Goal: Task Accomplishment & Management: Use online tool/utility

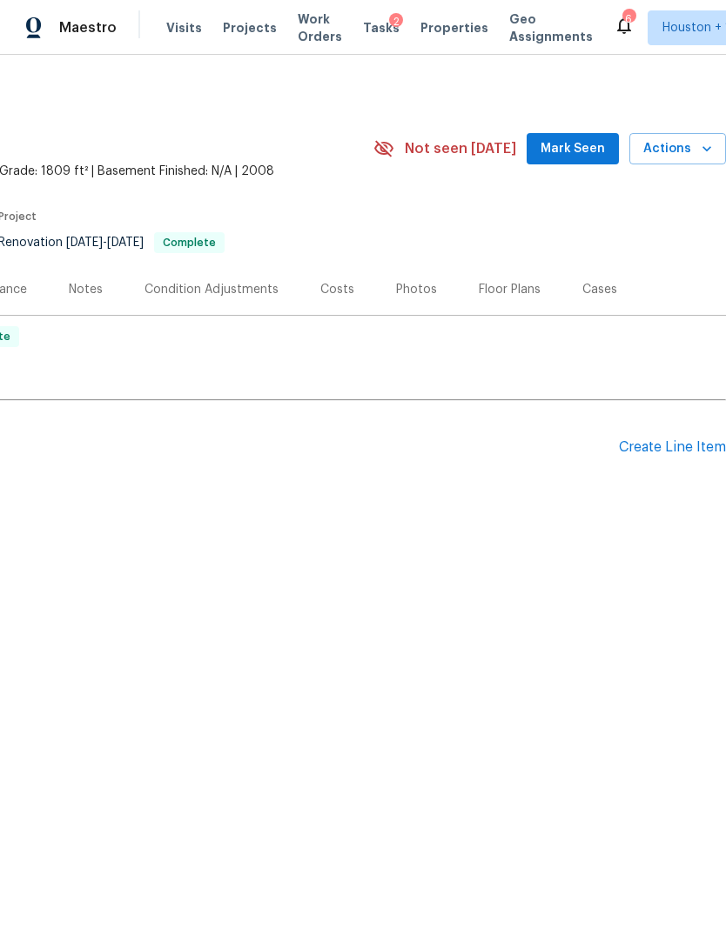
scroll to position [0, 258]
click at [678, 157] on span "Actions" at bounding box center [677, 149] width 69 height 22
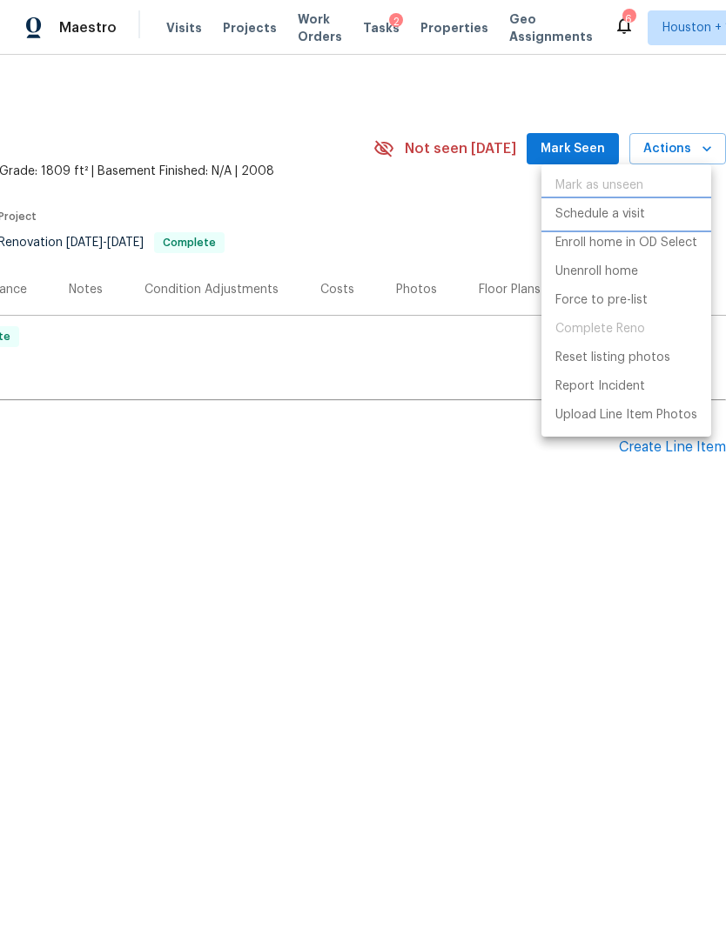
click at [638, 220] on p "Schedule a visit" at bounding box center [600, 214] width 90 height 18
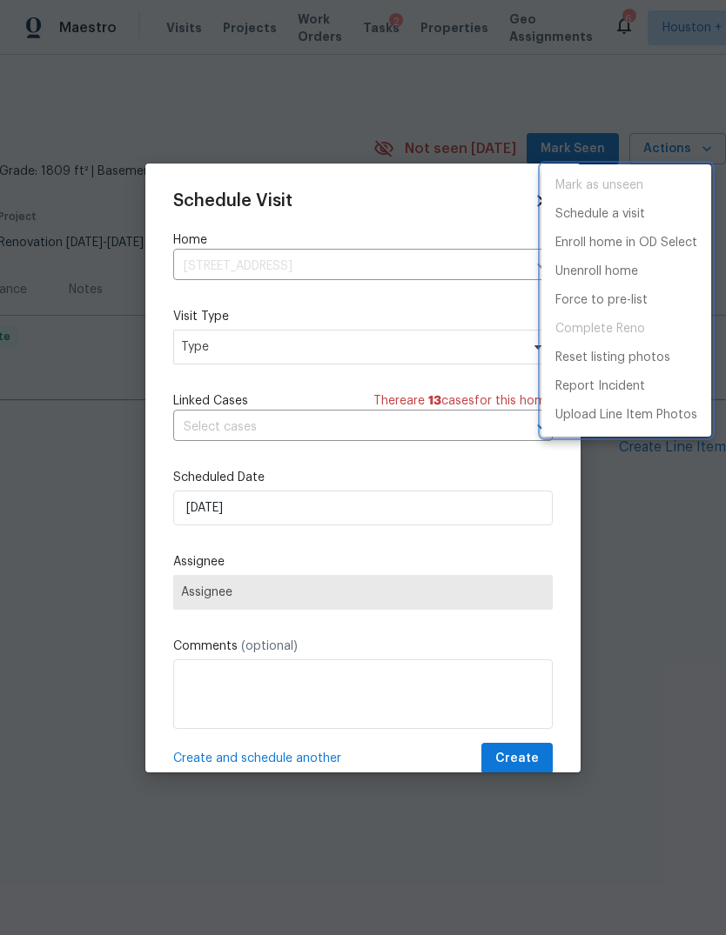
click at [427, 496] on div at bounding box center [363, 467] width 726 height 935
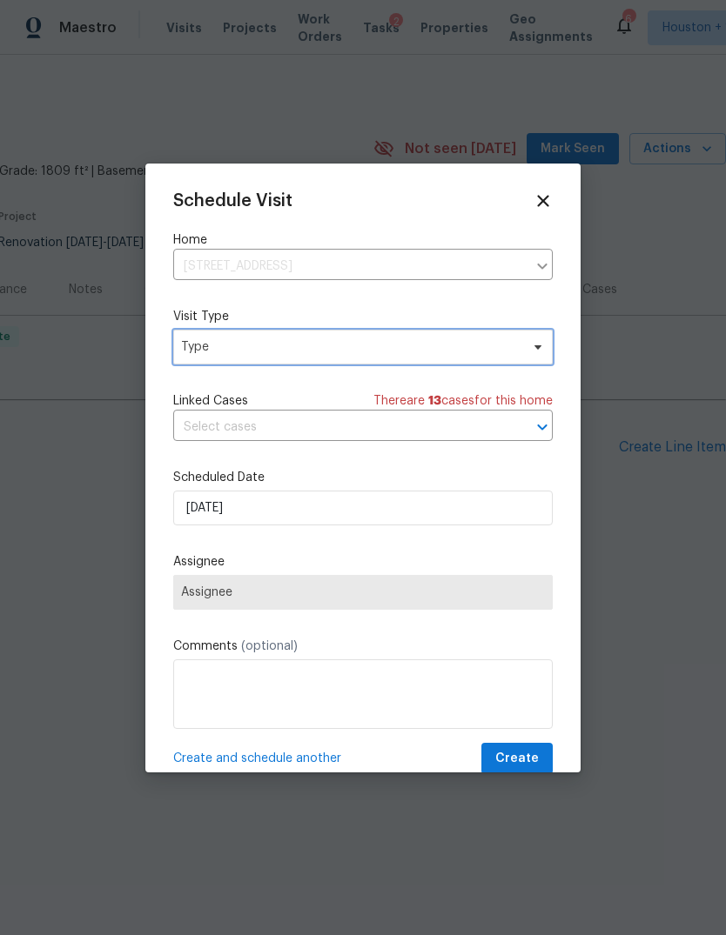
click at [451, 347] on span "Type" at bounding box center [350, 346] width 338 height 17
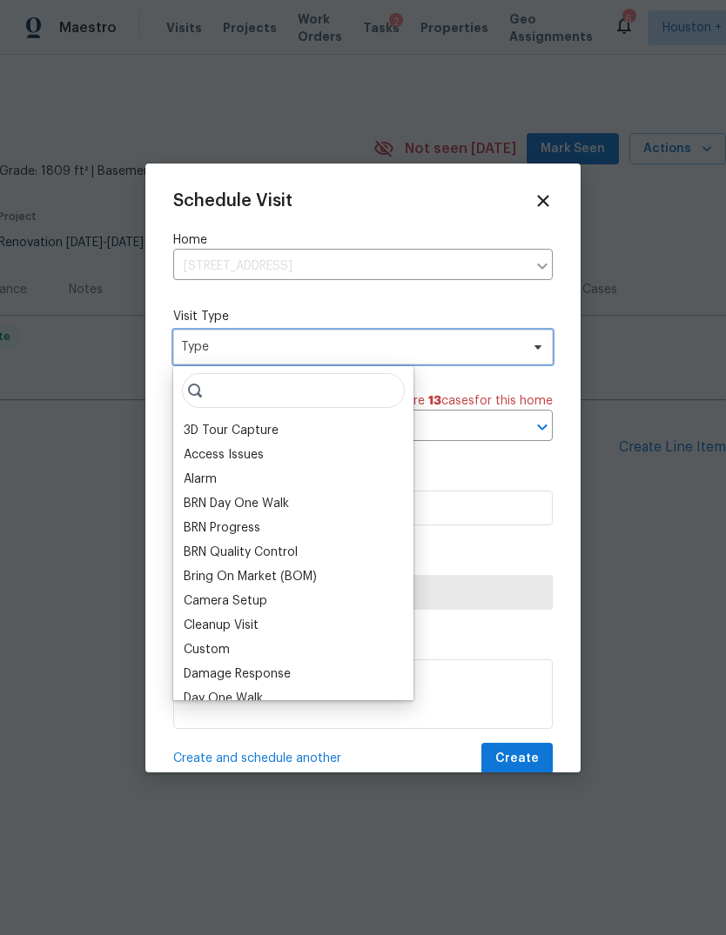
click at [470, 365] on span "Type" at bounding box center [362, 347] width 379 height 35
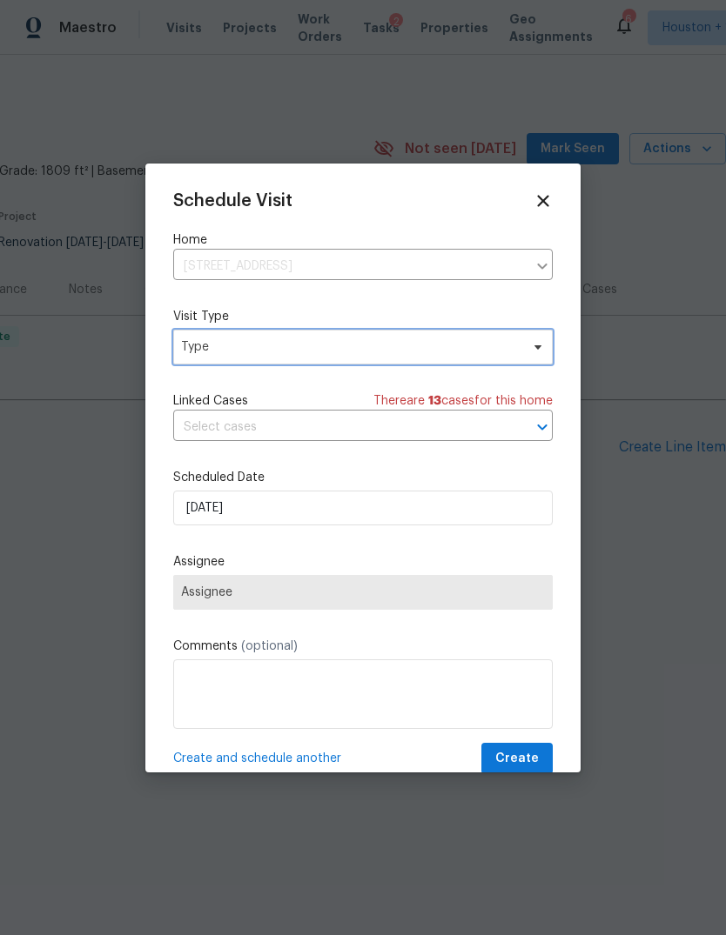
click at [533, 363] on span "Type" at bounding box center [362, 347] width 379 height 35
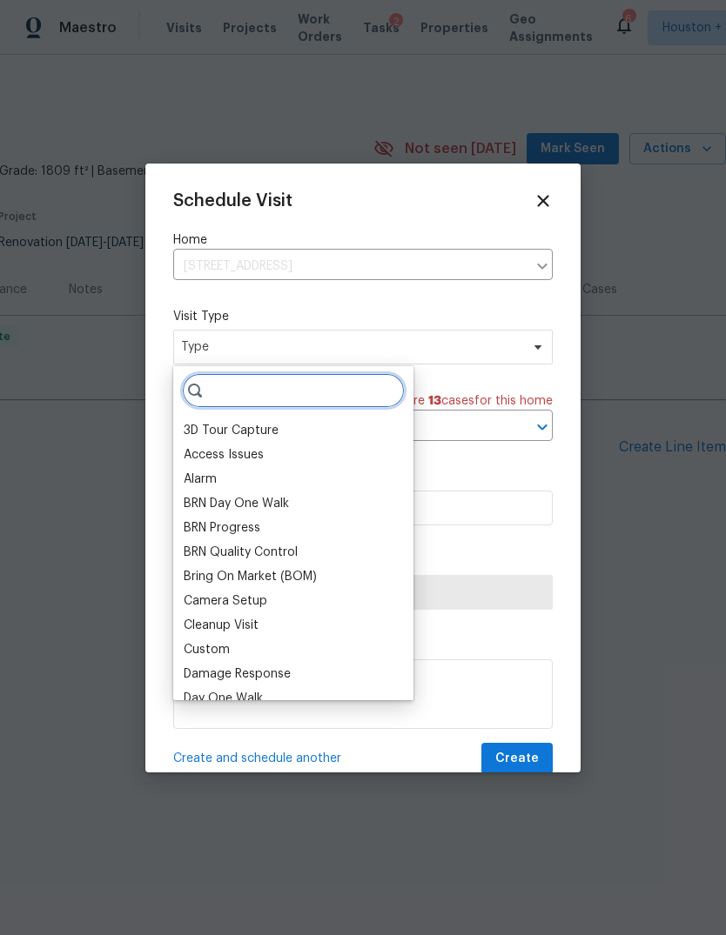
click at [377, 407] on input "search" at bounding box center [293, 390] width 223 height 35
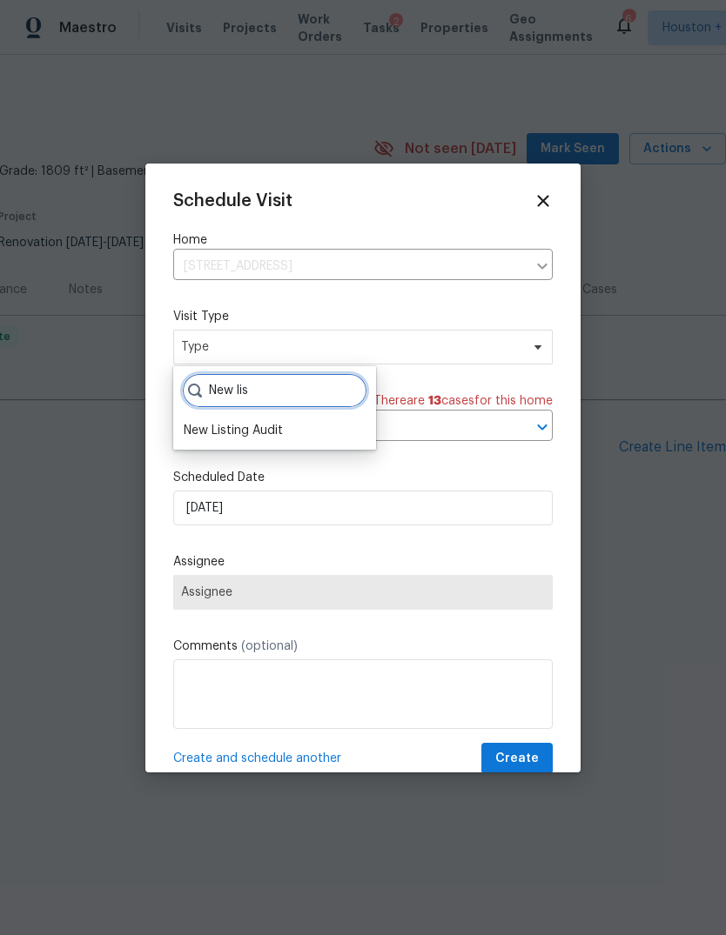
type input "New lis"
click at [280, 427] on div "New Listing Audit" at bounding box center [233, 430] width 99 height 17
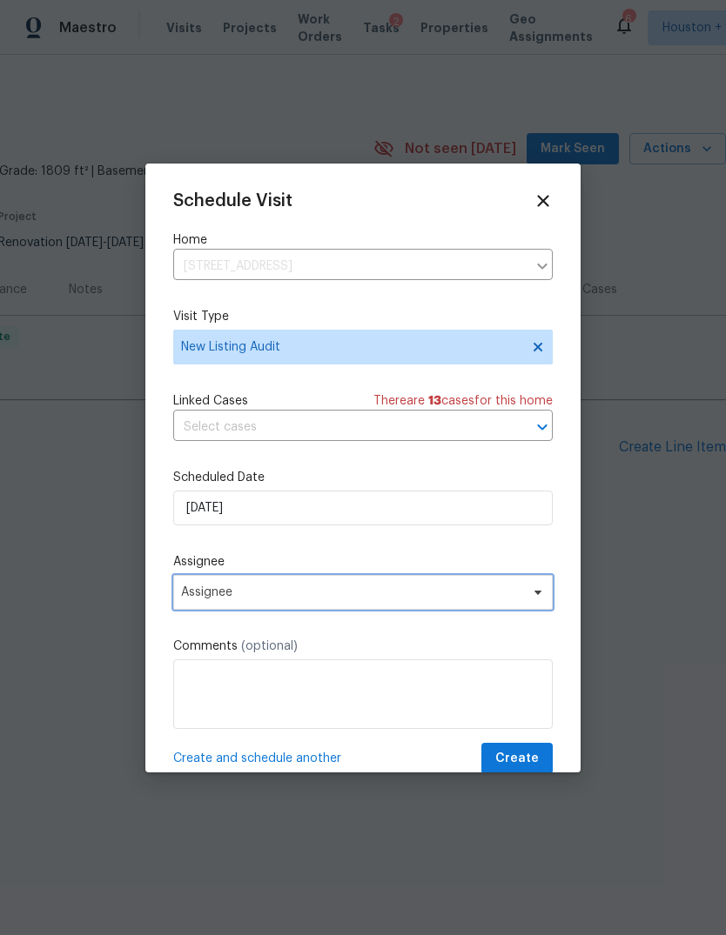
click at [431, 599] on span "Assignee" at bounding box center [351, 592] width 341 height 14
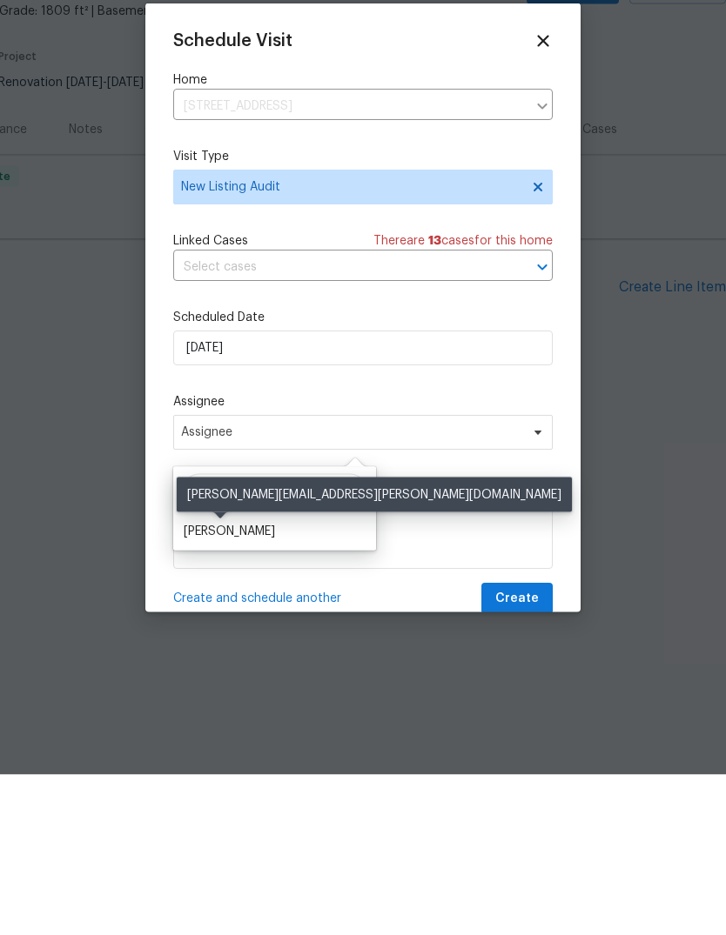
type input "[PERSON_NAME]"
click at [235, 683] on div "[PERSON_NAME]" at bounding box center [229, 691] width 91 height 17
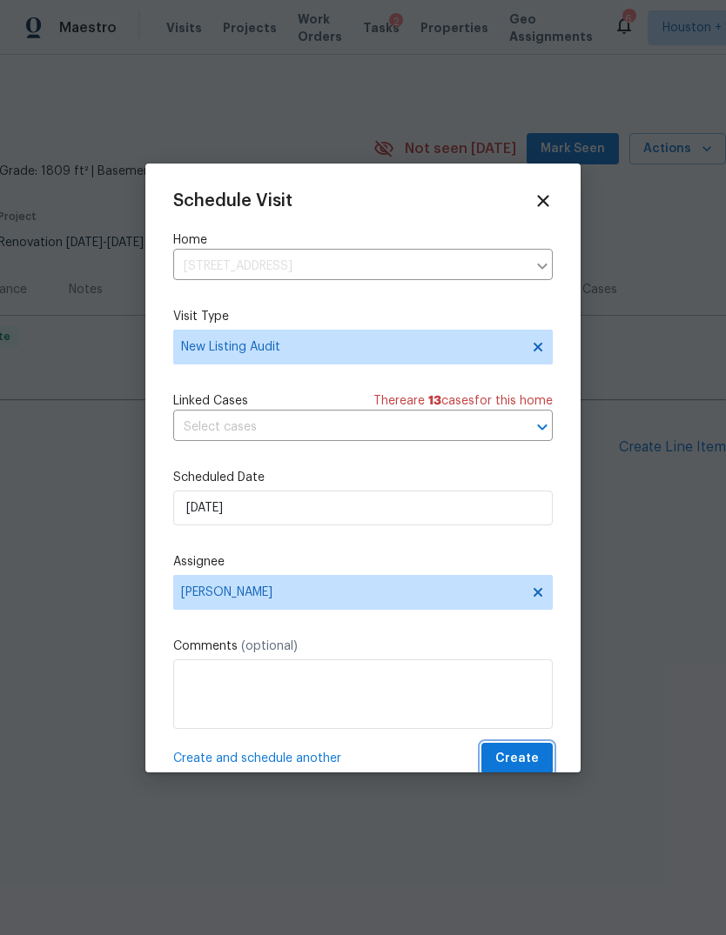
click at [542, 747] on button "Create" at bounding box center [516, 759] width 71 height 32
